Goal: Find specific page/section: Find specific page/section

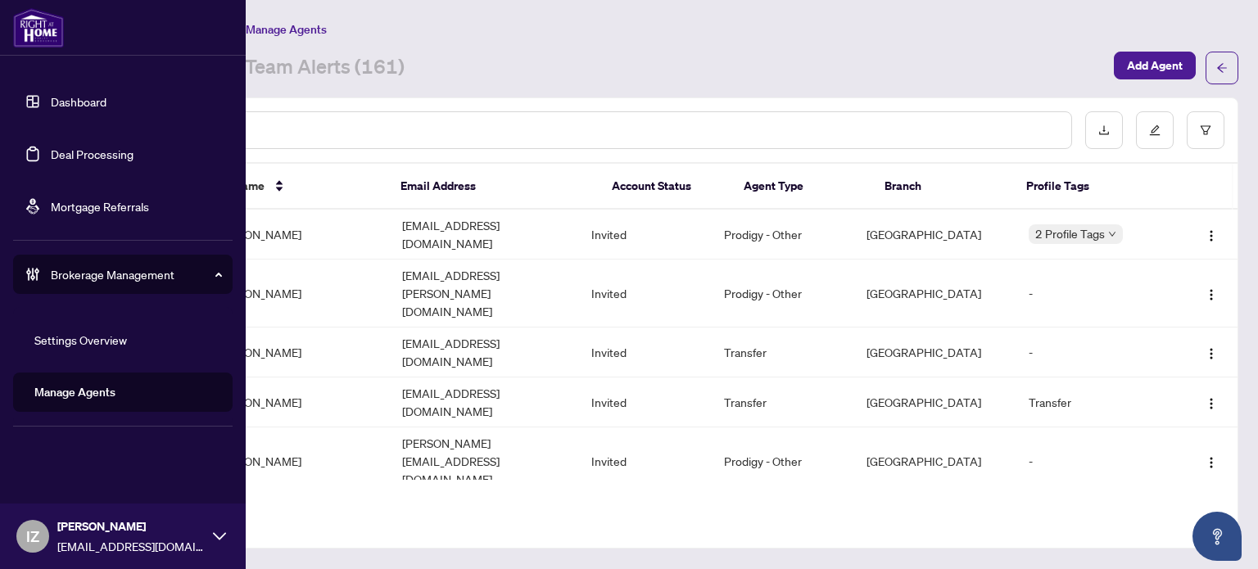
click at [58, 157] on link "Deal Processing" at bounding box center [92, 154] width 83 height 15
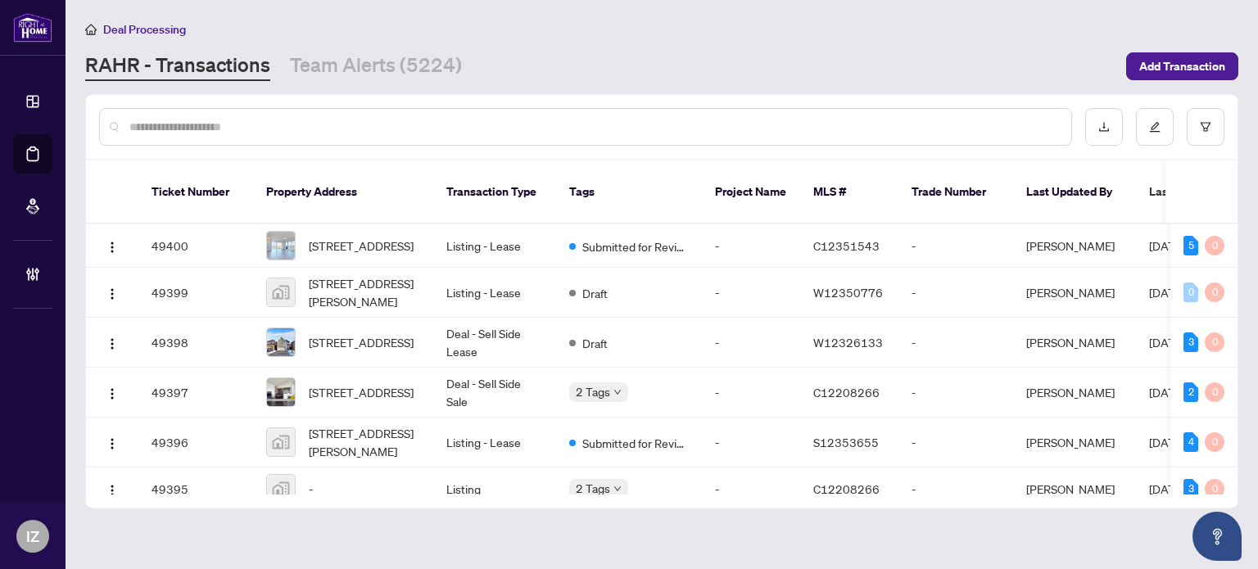
click at [394, 124] on input "text" at bounding box center [593, 127] width 929 height 18
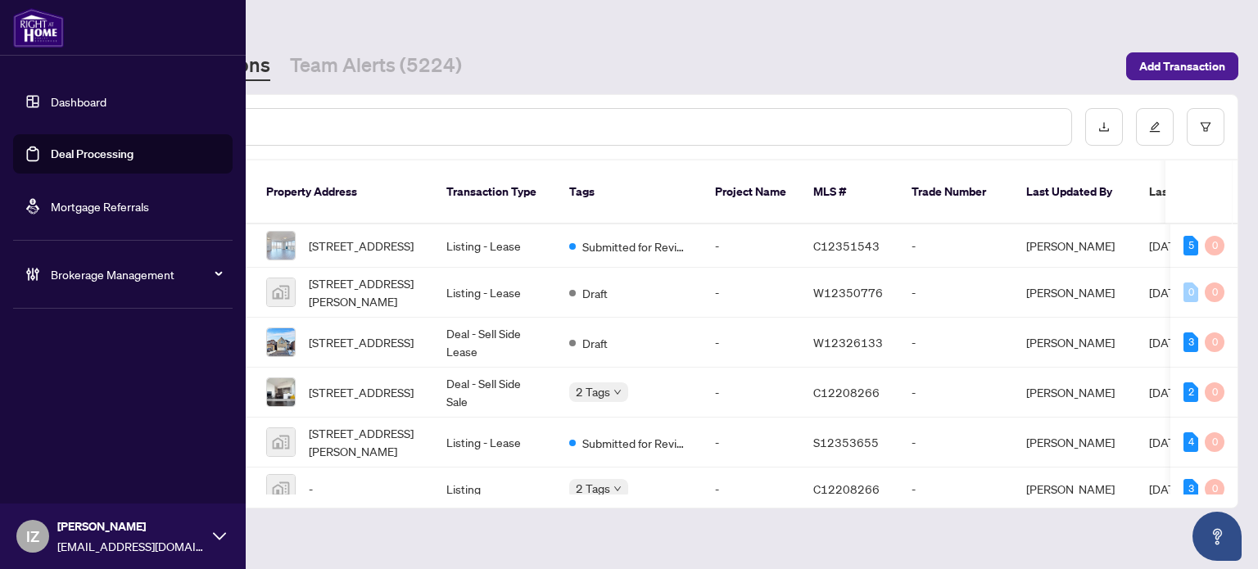
click at [99, 261] on div "Brokerage Management" at bounding box center [122, 274] width 219 height 39
click at [36, 283] on div "Brokerage Management" at bounding box center [122, 274] width 219 height 39
click at [102, 398] on link "Manage Agents" at bounding box center [74, 392] width 81 height 15
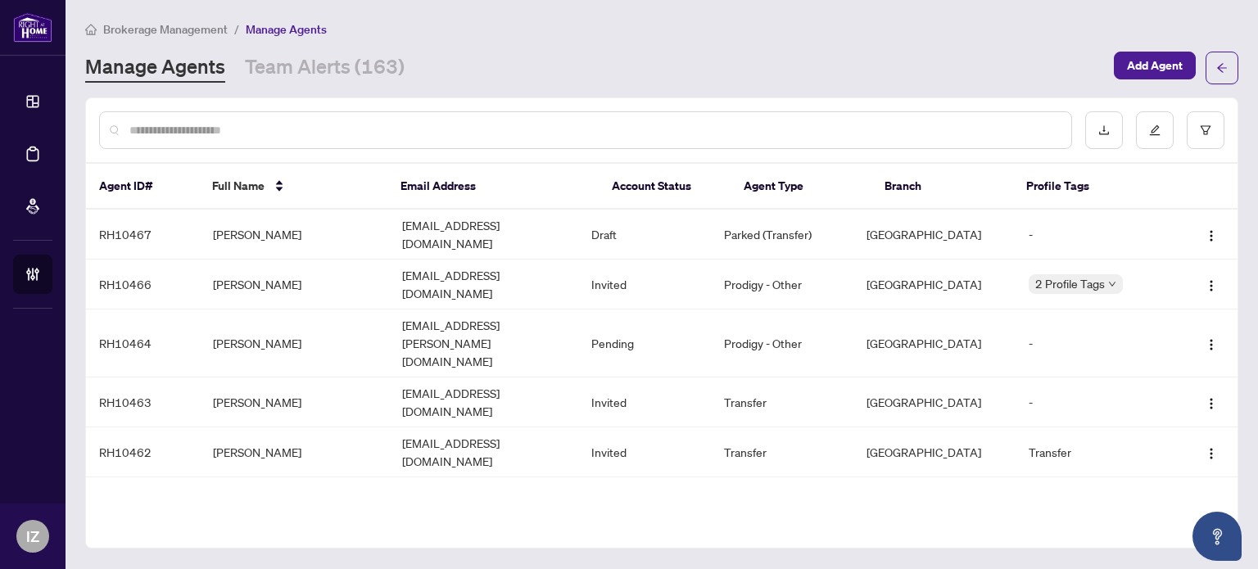
click at [331, 131] on input "text" at bounding box center [593, 130] width 929 height 18
